Goal: Check status: Check status

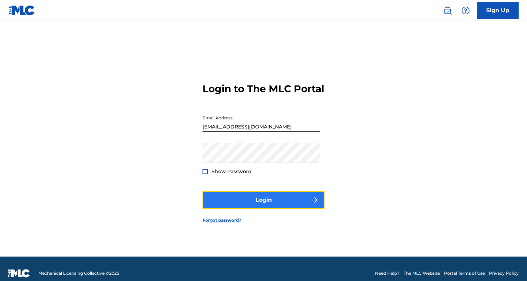
click at [265, 208] on button "Login" at bounding box center [264, 199] width 122 height 17
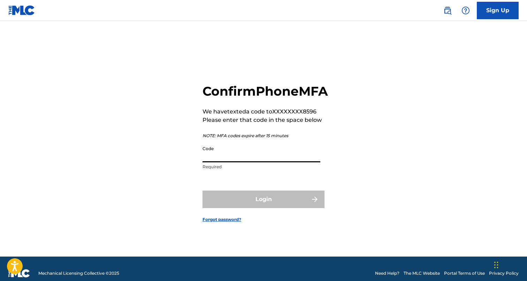
click at [239, 160] on input "Code" at bounding box center [262, 152] width 118 height 20
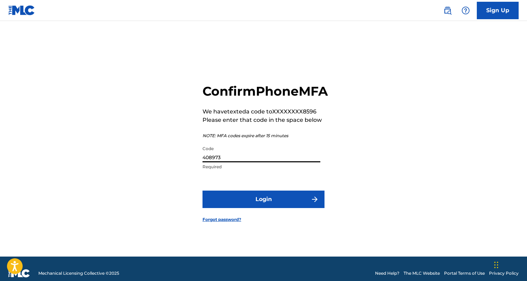
type input "408973"
click at [203, 190] on button "Login" at bounding box center [264, 198] width 122 height 17
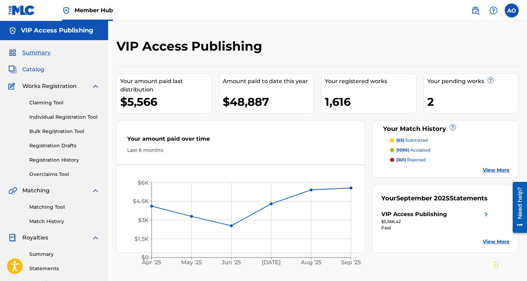
click at [29, 72] on span "Catalog" at bounding box center [33, 69] width 22 height 8
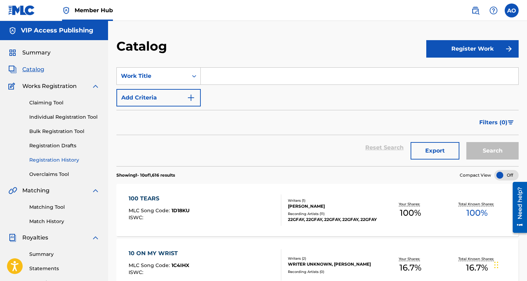
click at [65, 159] on link "Registration History" at bounding box center [64, 159] width 70 height 7
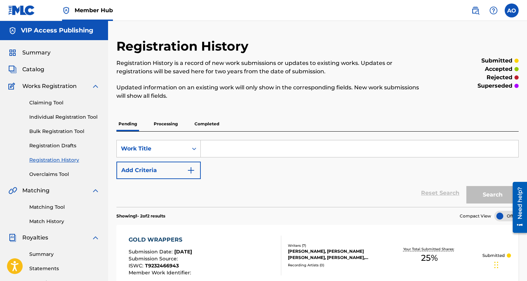
click at [157, 127] on p "Processing" at bounding box center [166, 123] width 28 height 15
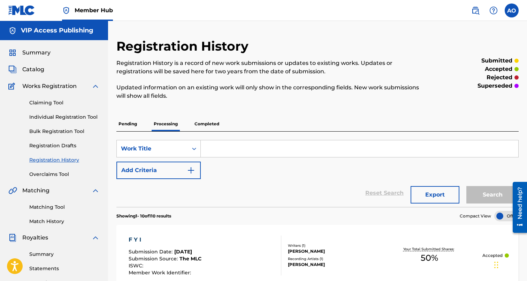
click at [135, 123] on p "Pending" at bounding box center [127, 123] width 23 height 15
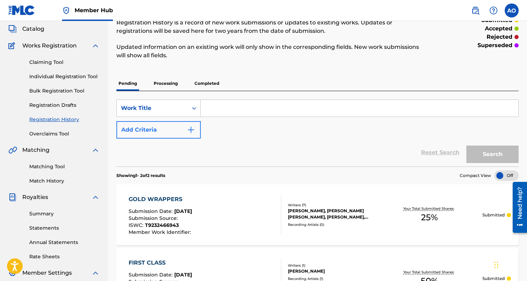
scroll to position [39, 0]
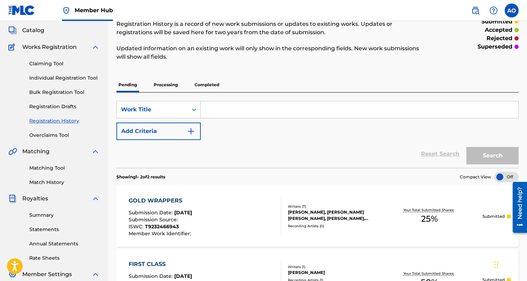
click at [169, 87] on p "Processing" at bounding box center [166, 84] width 28 height 15
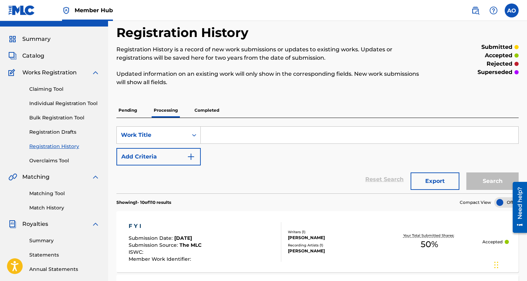
scroll to position [14, 0]
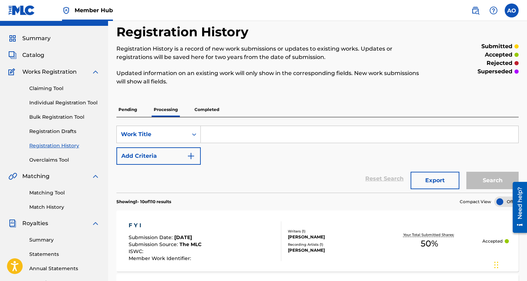
click at [206, 108] on p "Completed" at bounding box center [206, 109] width 29 height 15
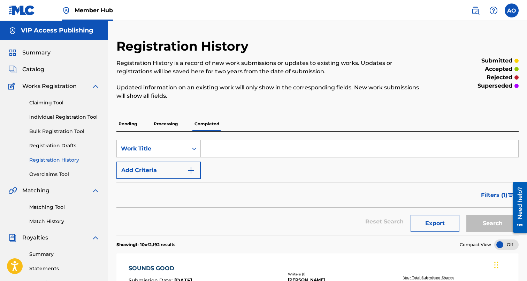
click at [34, 45] on div "Summary Catalog Works Registration Claiming Tool Individual Registration Tool B…" at bounding box center [54, 219] width 108 height 359
click at [35, 43] on div "Summary Catalog Works Registration Claiming Tool Individual Registration Tool B…" at bounding box center [54, 219] width 108 height 359
click at [36, 49] on span "Summary" at bounding box center [36, 52] width 28 height 8
